Goal: Check status

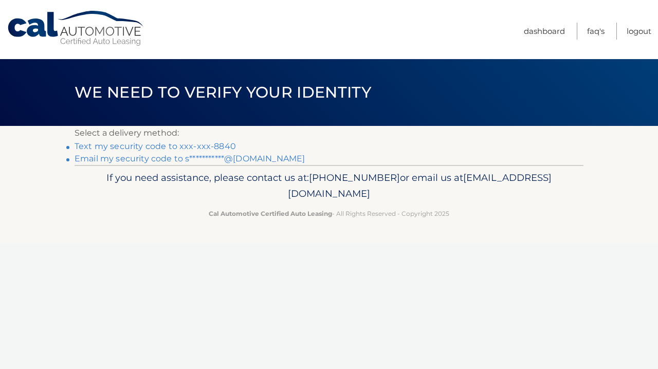
click at [224, 146] on link "Text my security code to xxx-xxx-8840" at bounding box center [155, 146] width 161 height 10
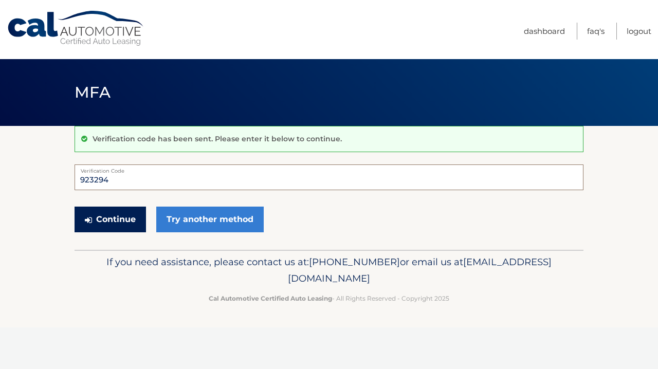
type input "923294"
click at [128, 221] on button "Continue" at bounding box center [110, 220] width 71 height 26
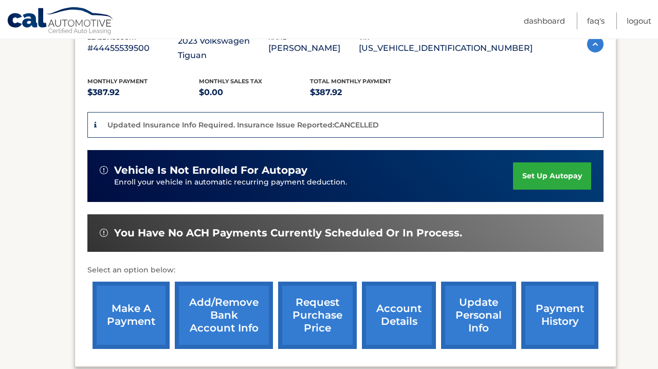
scroll to position [202, 0]
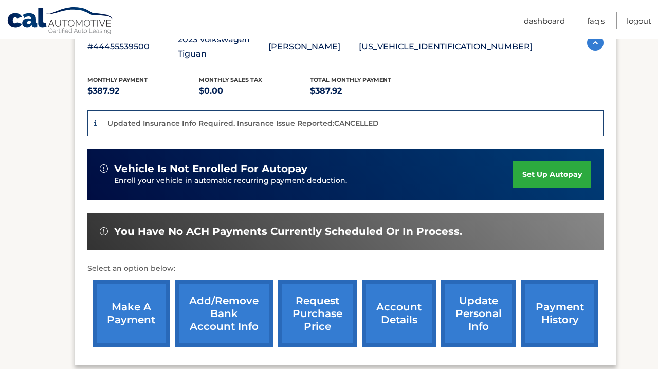
click at [405, 292] on link "account details" at bounding box center [399, 313] width 74 height 67
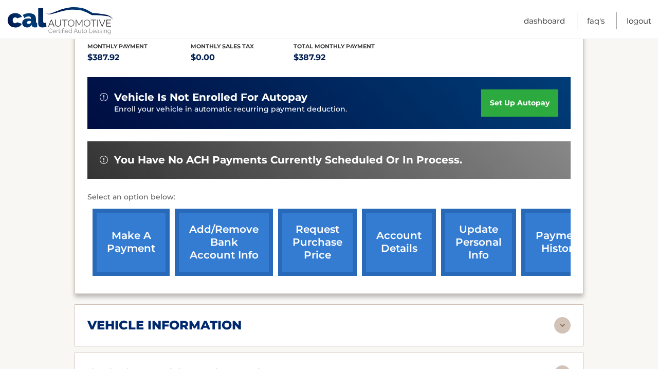
scroll to position [465, 0]
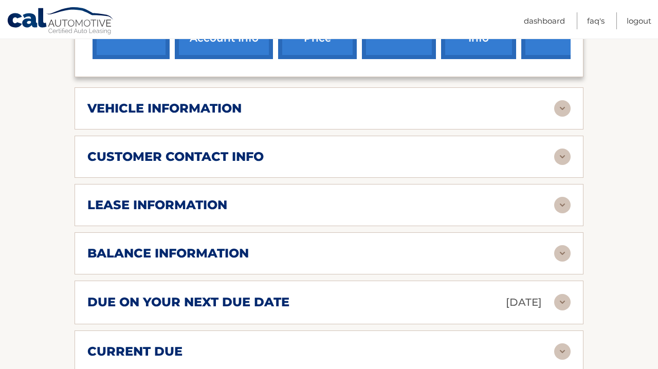
click at [273, 207] on div "lease information" at bounding box center [320, 204] width 467 height 15
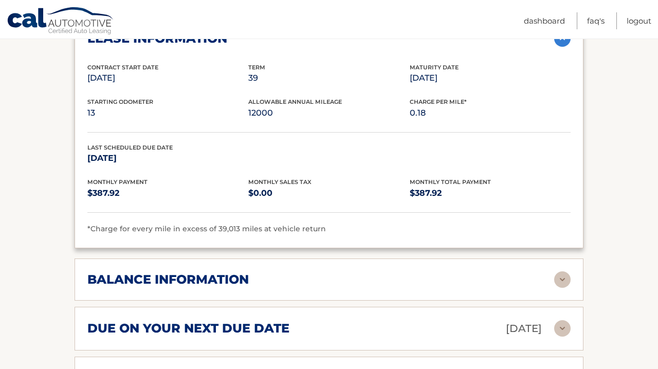
scroll to position [683, 0]
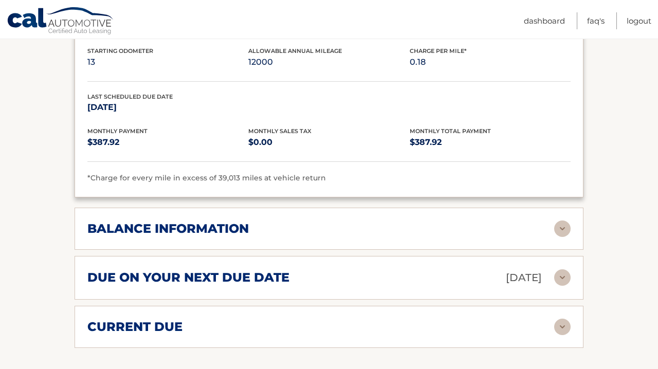
click at [242, 223] on h2 "balance information" at bounding box center [167, 228] width 161 height 15
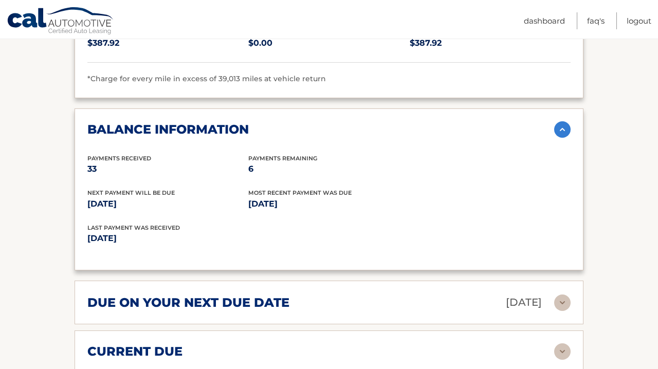
scroll to position [853, 0]
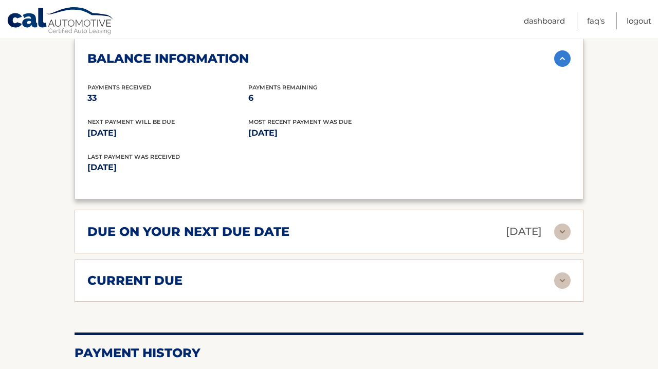
click at [232, 224] on h2 "due on your next due date" at bounding box center [188, 231] width 202 height 15
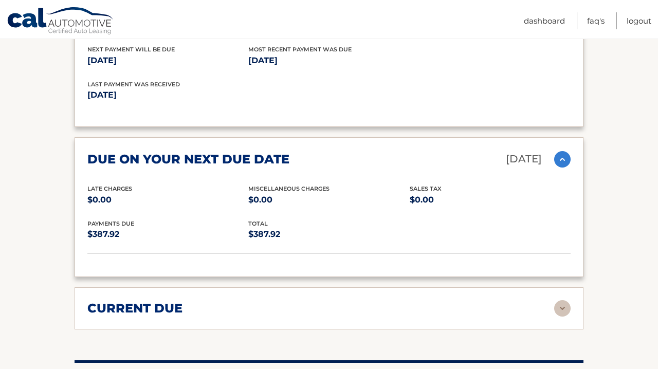
scroll to position [939, 0]
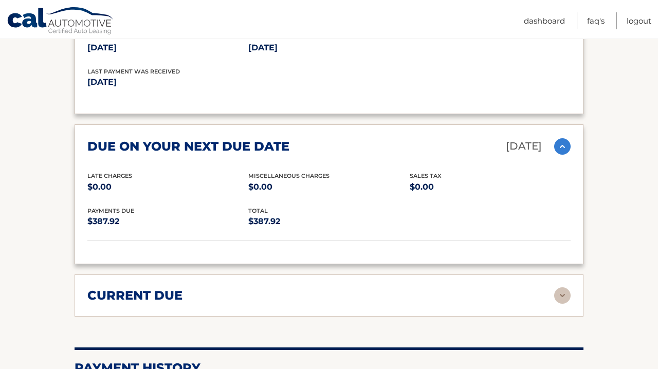
click at [237, 289] on div "current due" at bounding box center [320, 295] width 467 height 15
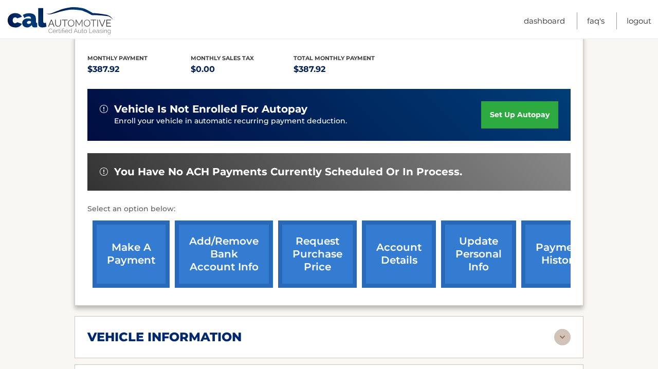
scroll to position [267, 0]
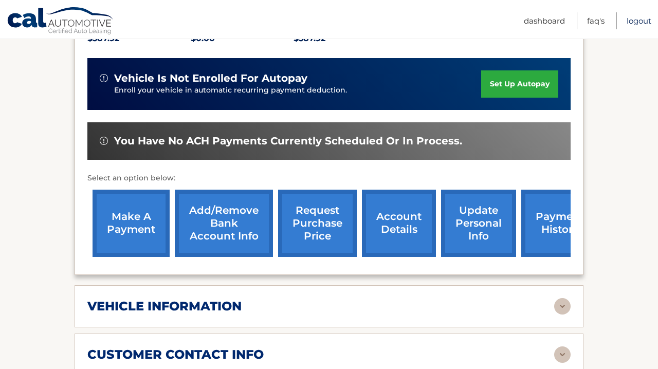
click at [638, 16] on link "Logout" at bounding box center [639, 20] width 25 height 17
